Goal: Check status

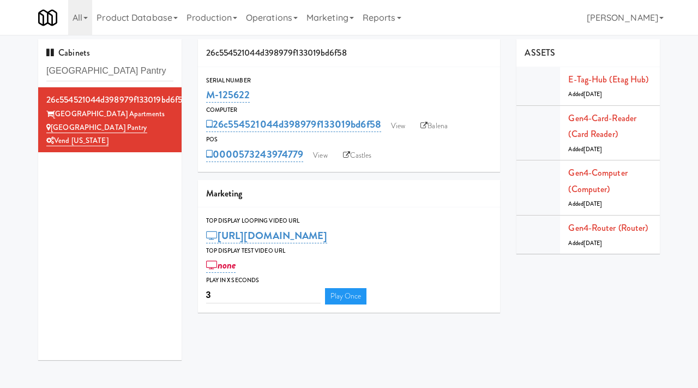
scroll to position [1, 0]
click at [108, 68] on input "[GEOGRAPHIC_DATA] Pantry" at bounding box center [109, 71] width 127 height 20
type input "[GEOGRAPHIC_DATA]"
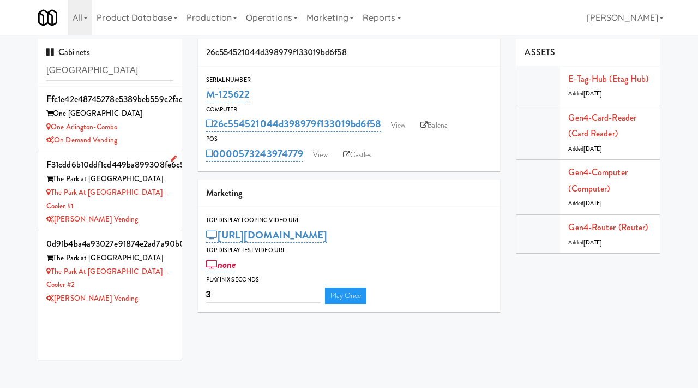
click at [148, 213] on div "[PERSON_NAME] Vending" at bounding box center [109, 220] width 127 height 14
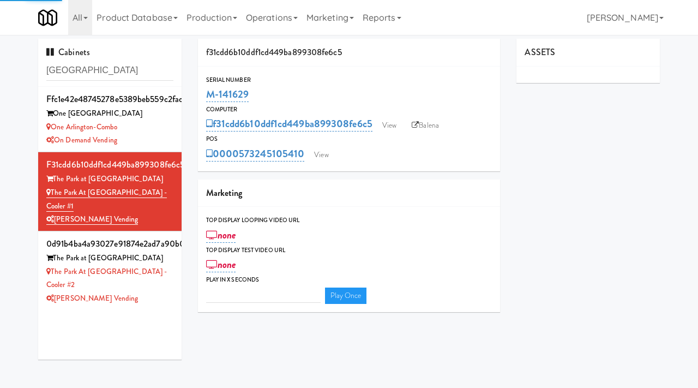
type input "3"
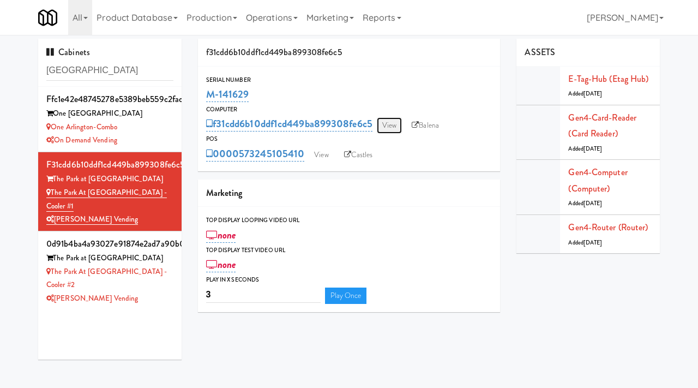
click at [391, 122] on link "View" at bounding box center [389, 125] width 25 height 16
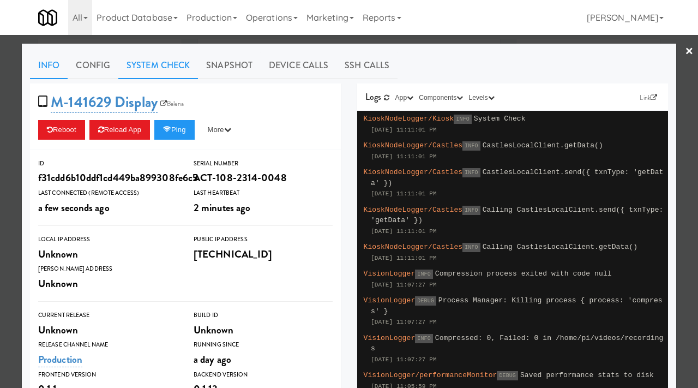
click at [151, 62] on link "System Check" at bounding box center [158, 65] width 80 height 27
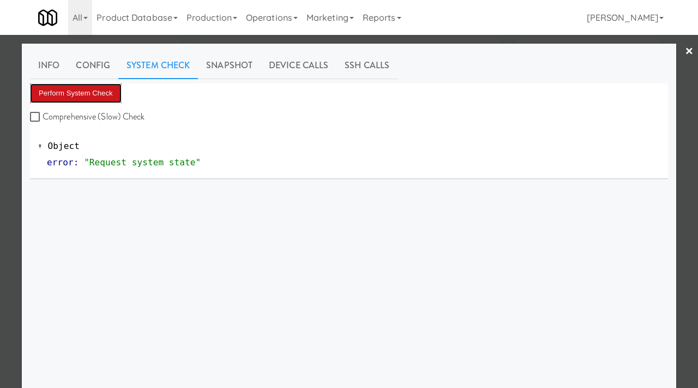
click at [97, 85] on button "Perform System Check" at bounding box center [76, 93] width 92 height 20
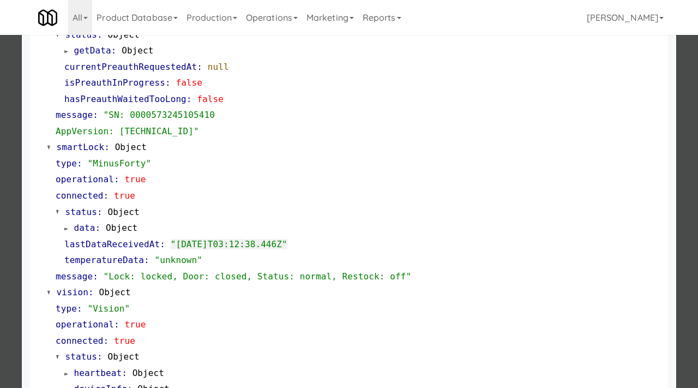
scroll to position [193, 0]
click at [0, 208] on div at bounding box center [349, 194] width 698 height 388
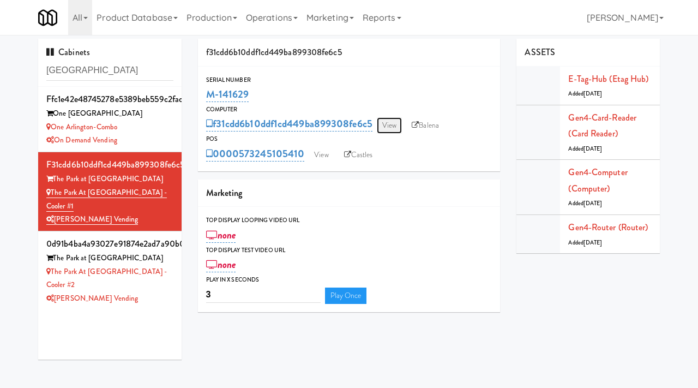
click at [389, 129] on link "View" at bounding box center [389, 125] width 25 height 16
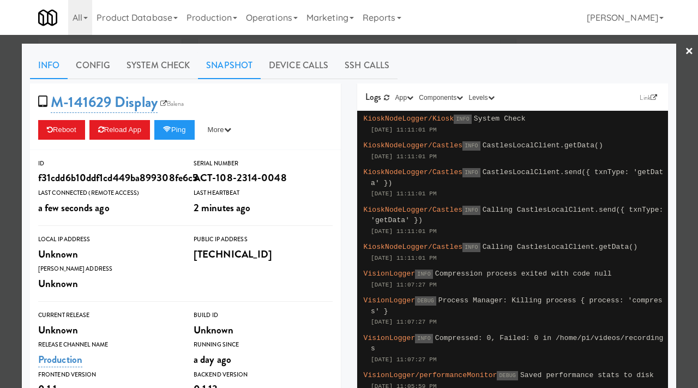
click at [235, 65] on link "Snapshot" at bounding box center [229, 65] width 63 height 27
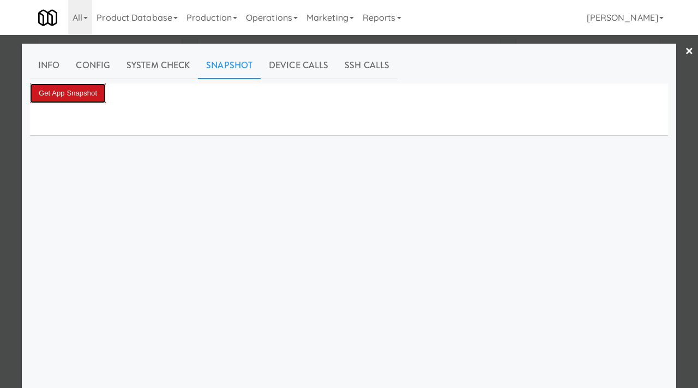
click at [92, 99] on button "Get App Snapshot" at bounding box center [68, 93] width 76 height 20
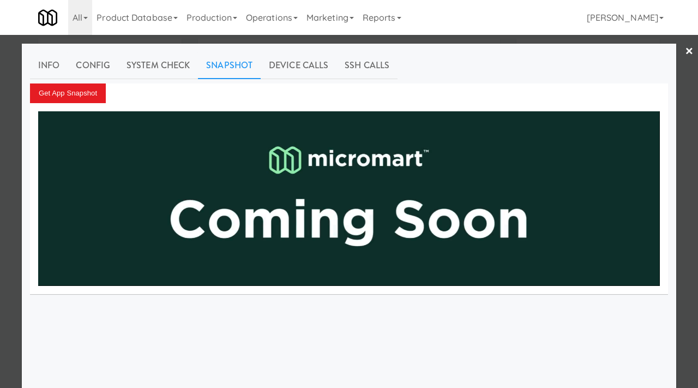
click at [0, 202] on div at bounding box center [349, 194] width 698 height 388
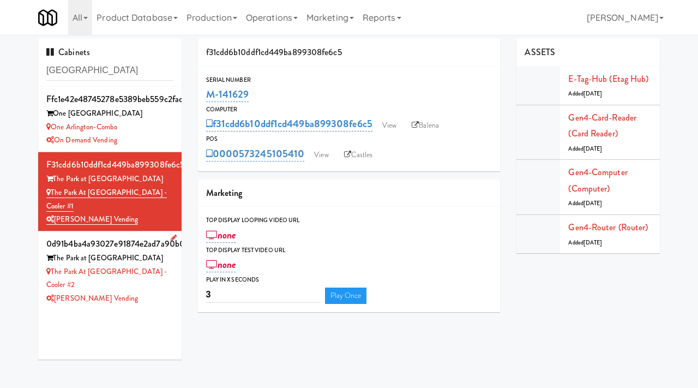
click at [146, 292] on div "[PERSON_NAME] Vending" at bounding box center [109, 299] width 127 height 14
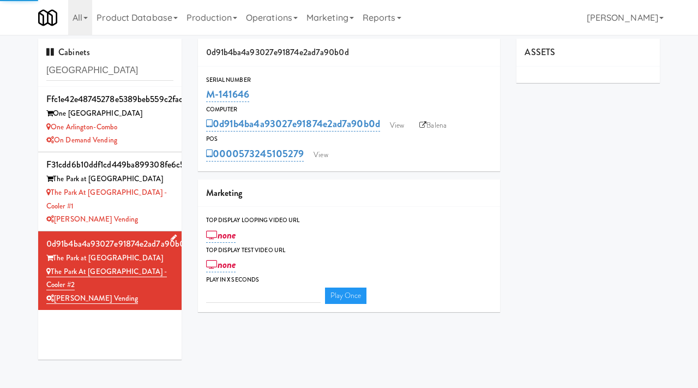
type input "3"
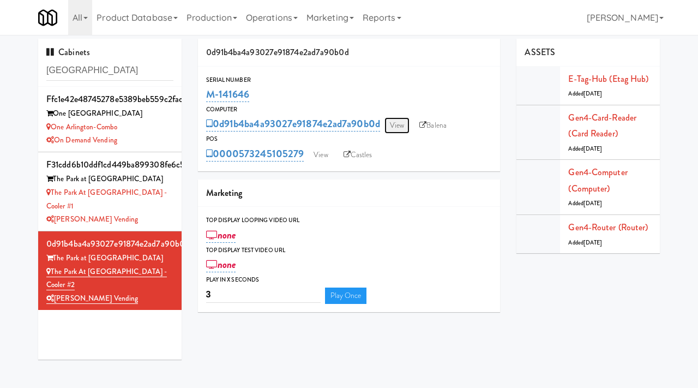
click at [399, 123] on link "View" at bounding box center [397, 125] width 25 height 16
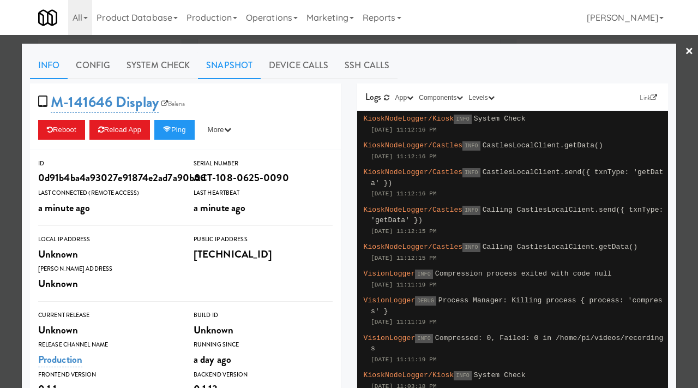
click at [222, 65] on link "Snapshot" at bounding box center [229, 65] width 63 height 27
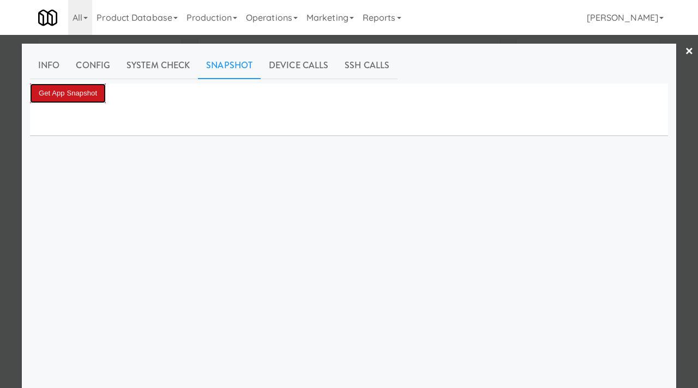
click at [70, 98] on button "Get App Snapshot" at bounding box center [68, 93] width 76 height 20
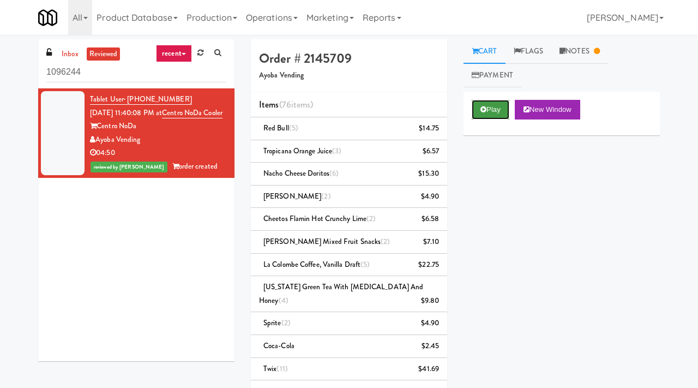
click at [495, 105] on button "Play" at bounding box center [491, 110] width 38 height 20
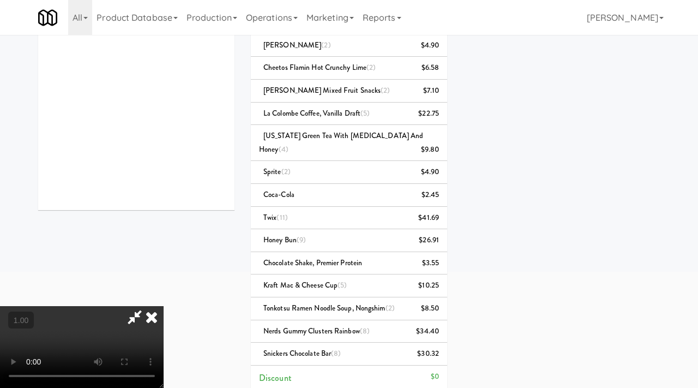
click at [164, 306] on icon at bounding box center [152, 317] width 24 height 22
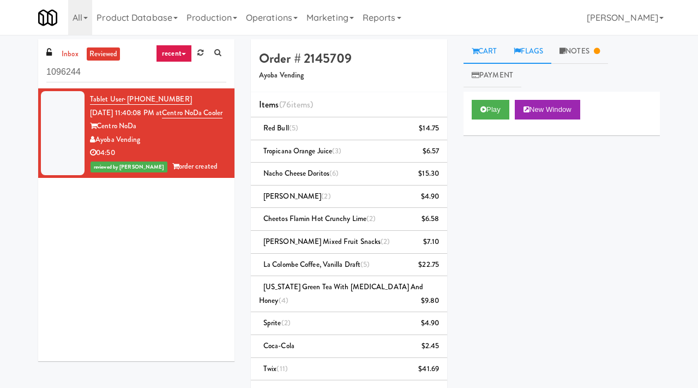
click at [534, 52] on link "Flags" at bounding box center [529, 51] width 46 height 25
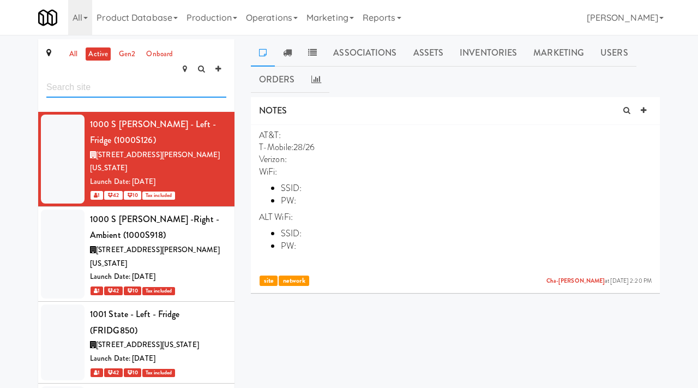
scroll to position [35, 0]
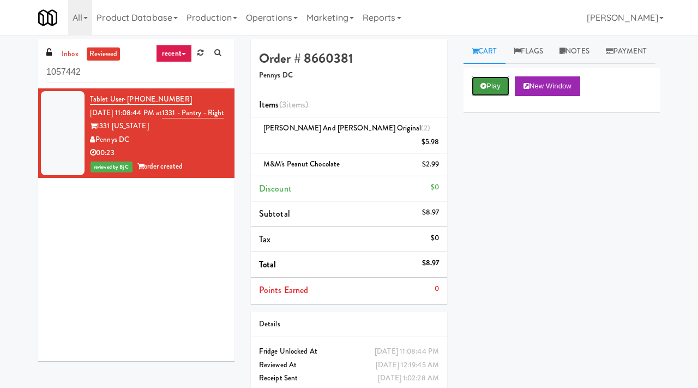
click at [497, 96] on button "Play" at bounding box center [491, 86] width 38 height 20
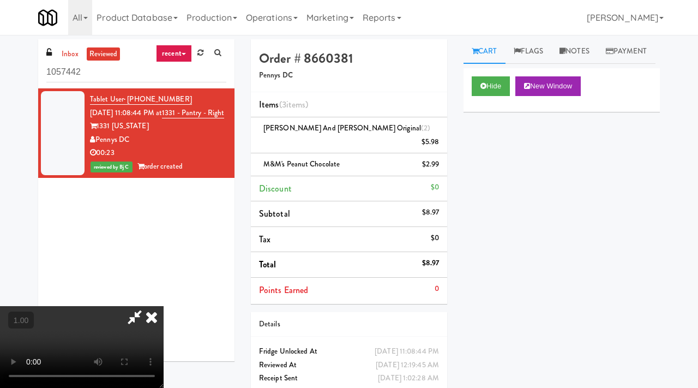
click at [153, 306] on video at bounding box center [82, 347] width 164 height 82
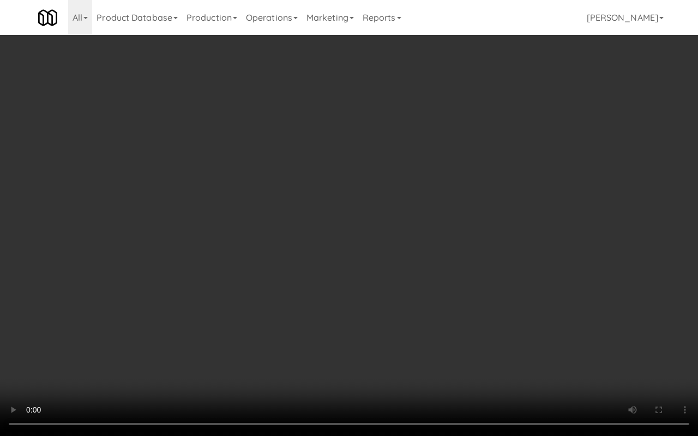
click at [296, 216] on video at bounding box center [349, 218] width 698 height 436
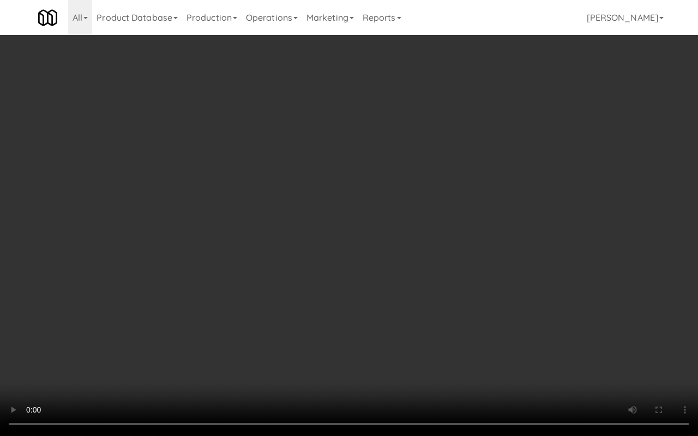
click at [296, 216] on video at bounding box center [349, 218] width 698 height 436
click at [292, 302] on video at bounding box center [349, 218] width 698 height 436
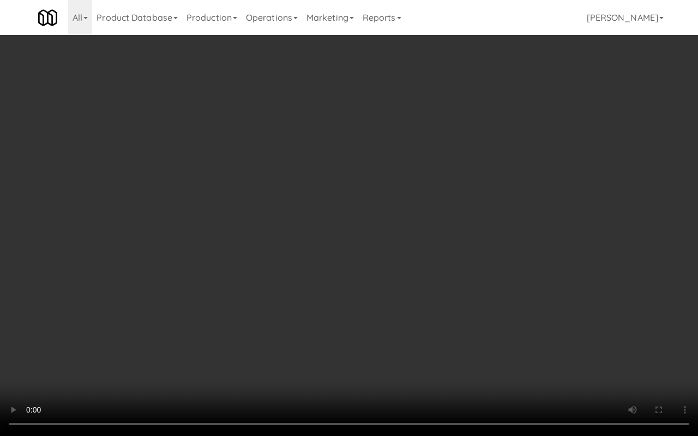
click at [292, 302] on video at bounding box center [349, 218] width 698 height 436
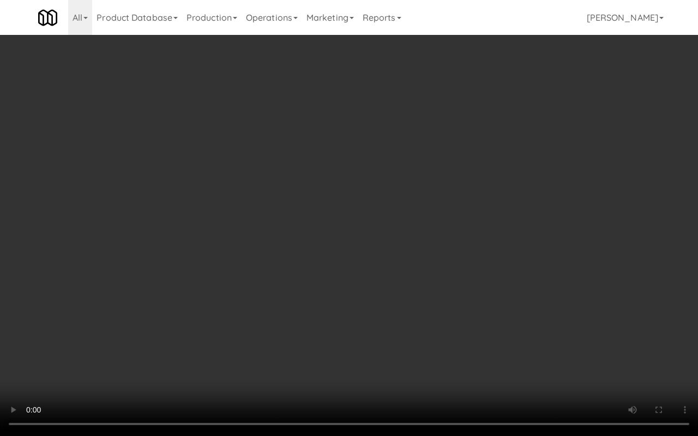
click at [292, 302] on video at bounding box center [349, 218] width 698 height 436
